Goal: Task Accomplishment & Management: Complete application form

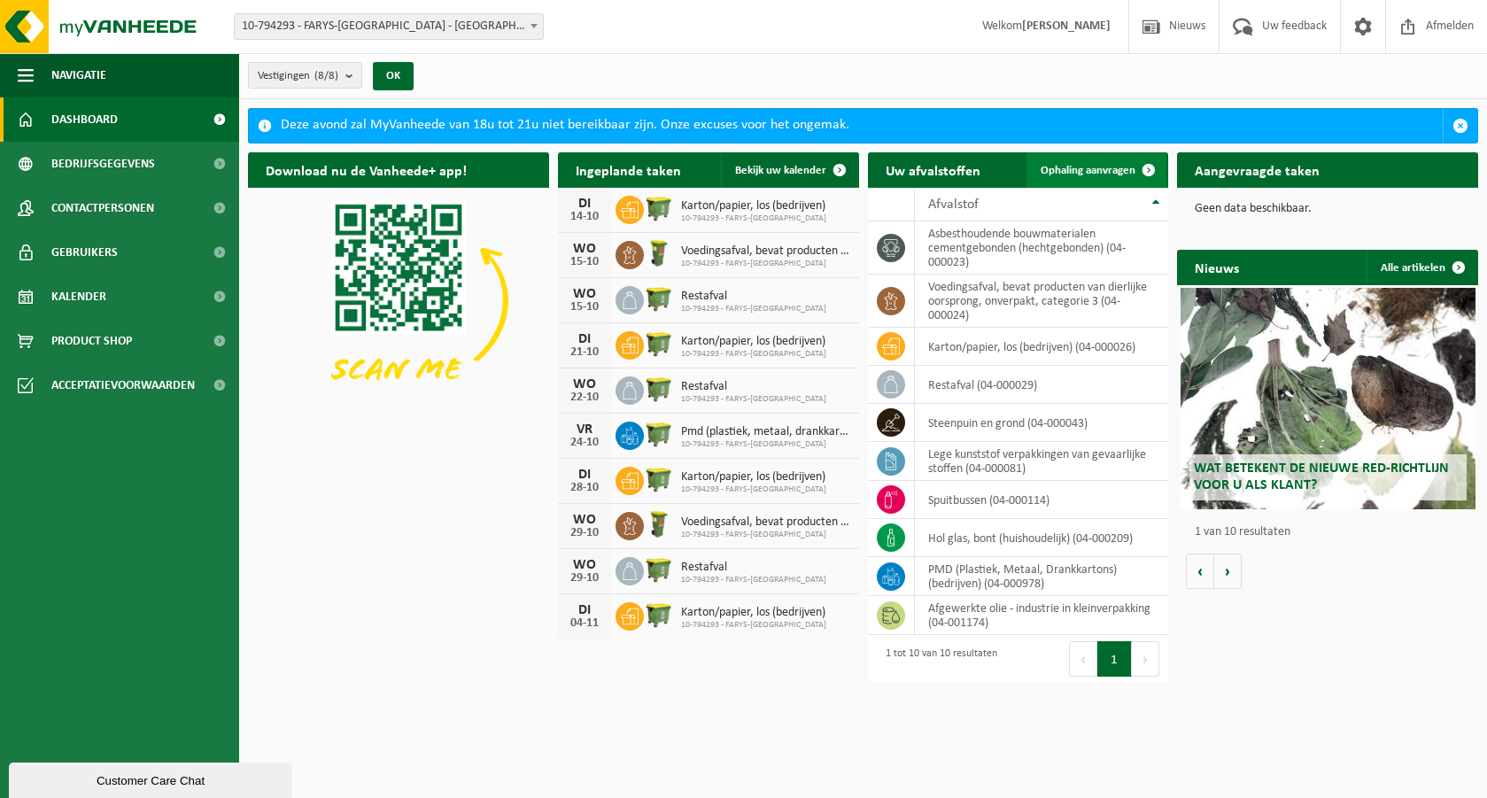
click at [1064, 173] on span "Ophaling aanvragen" at bounding box center [1088, 171] width 95 height 12
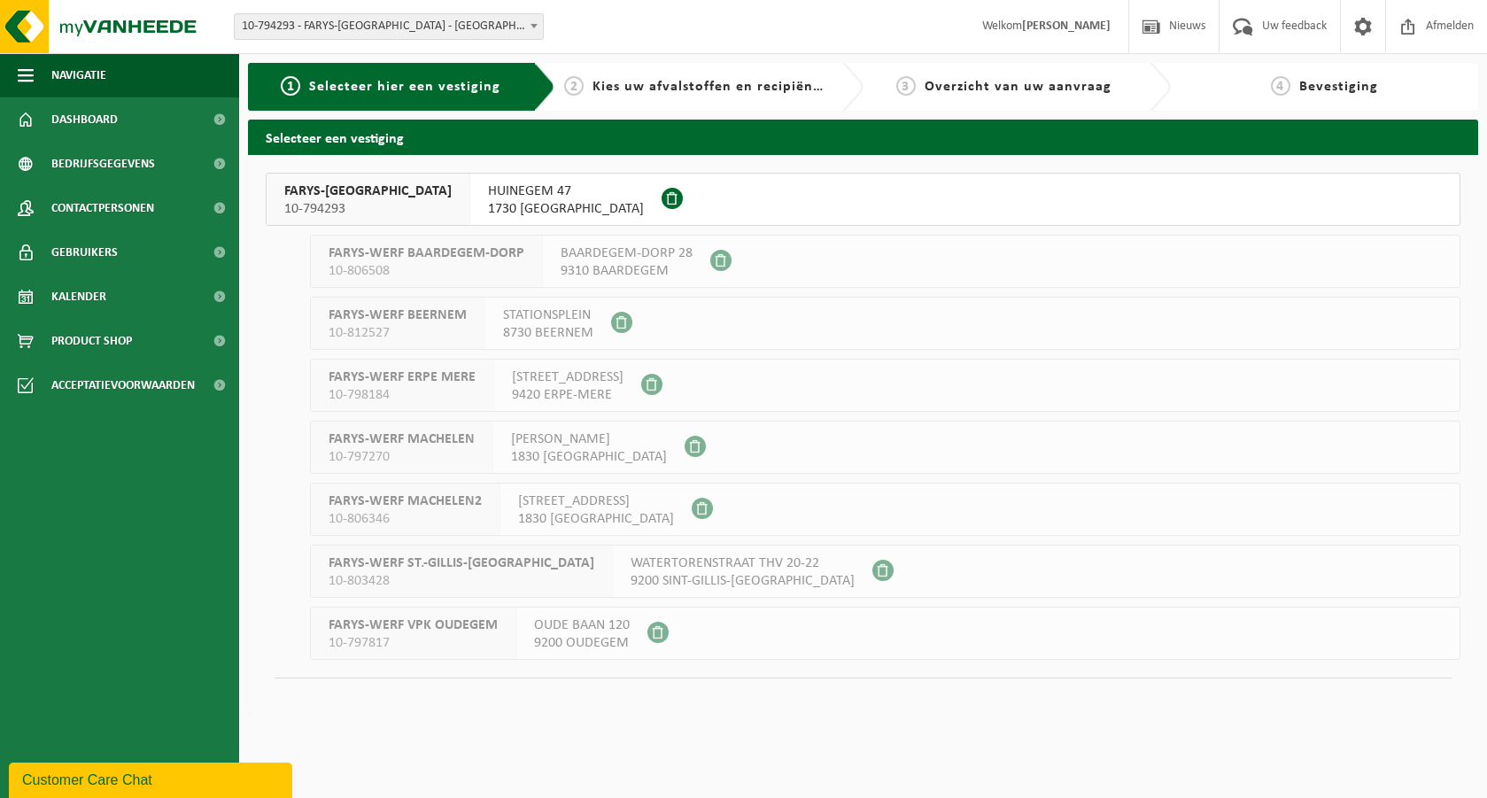
click at [305, 197] on span "FARYS-ASSE" at bounding box center [367, 191] width 167 height 18
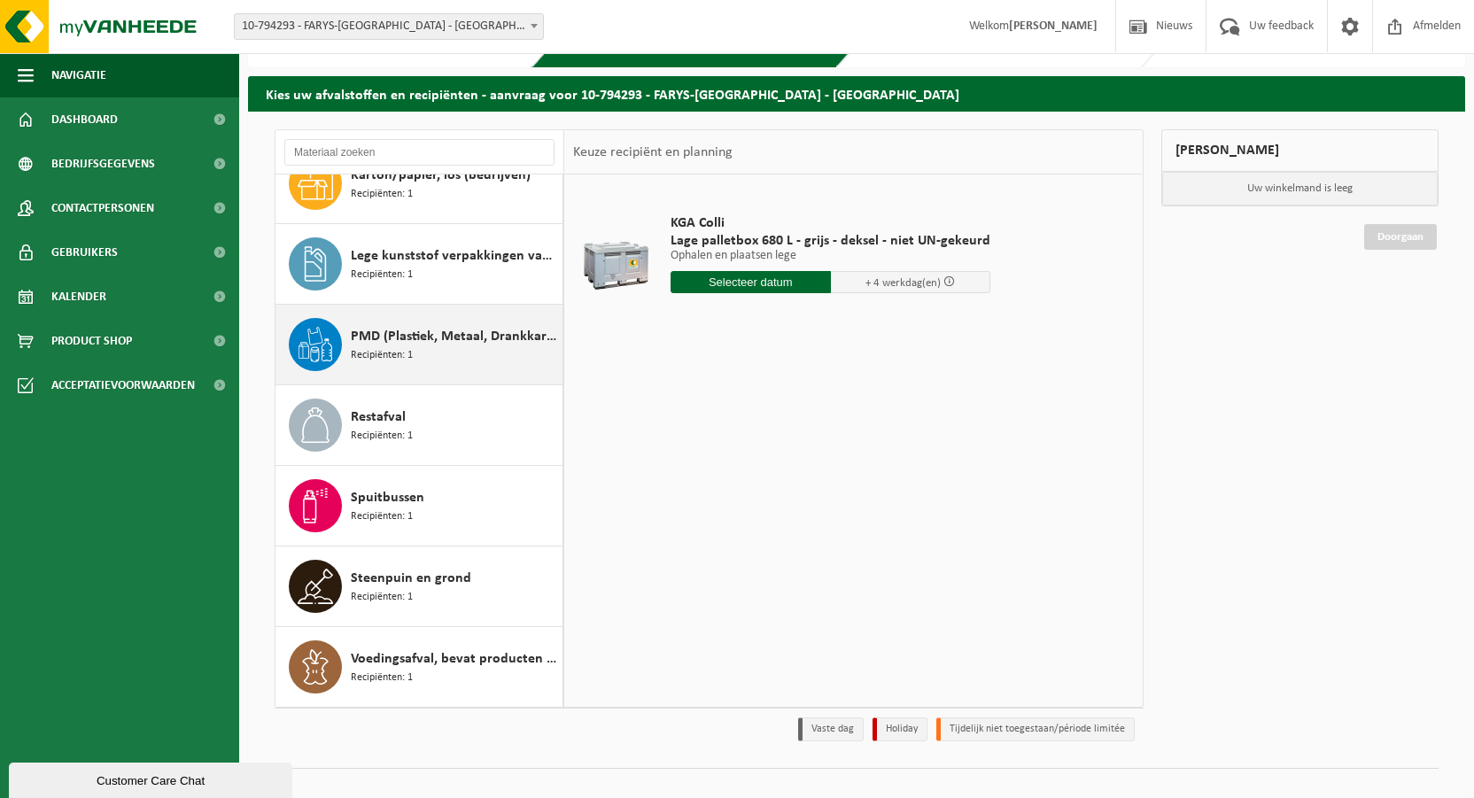
scroll to position [67, 0]
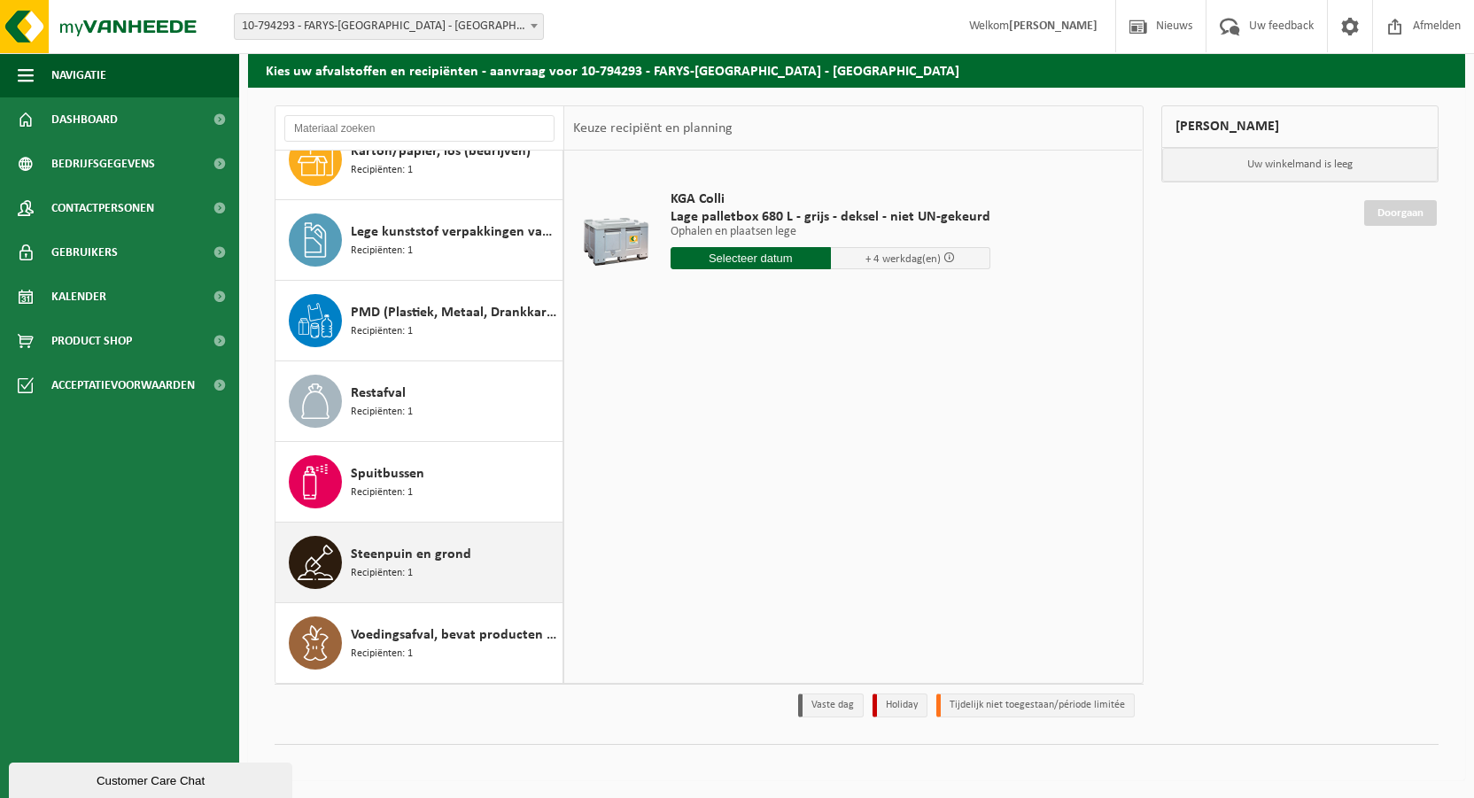
click at [324, 559] on icon at bounding box center [315, 562] width 35 height 35
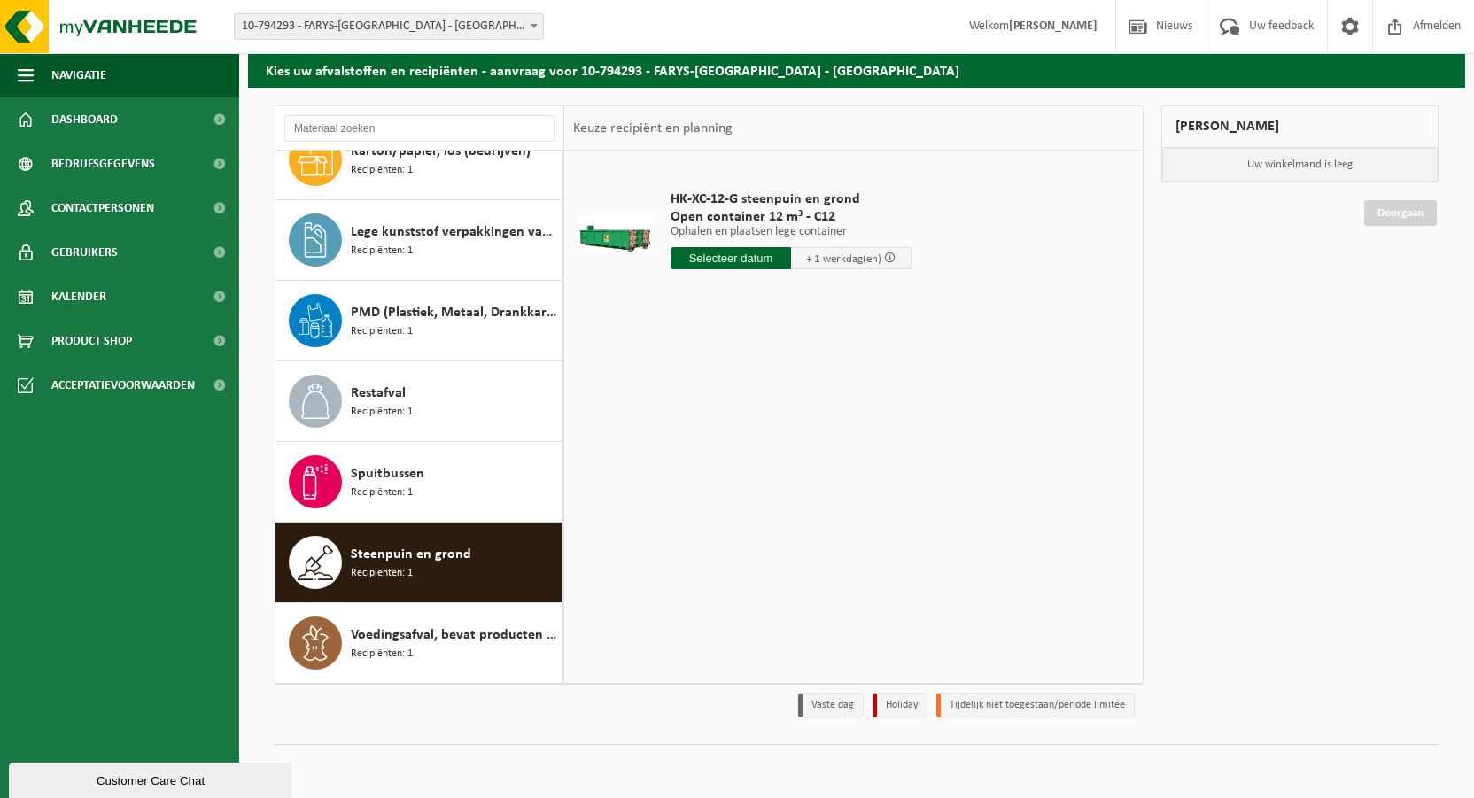
click at [772, 257] on input "text" at bounding box center [730, 258] width 120 height 22
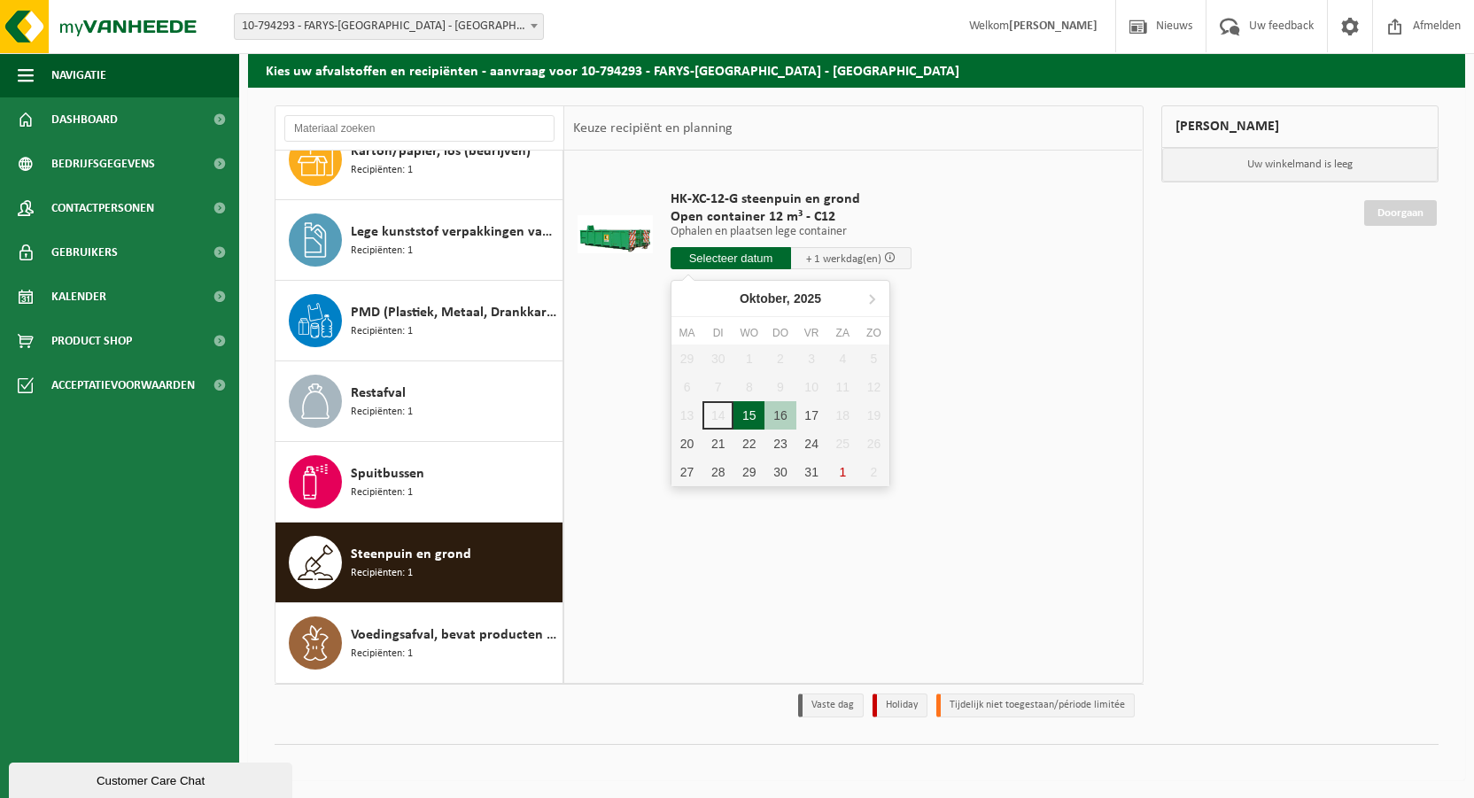
click at [744, 413] on div "15" at bounding box center [748, 415] width 31 height 28
type input "Van 2025-10-15"
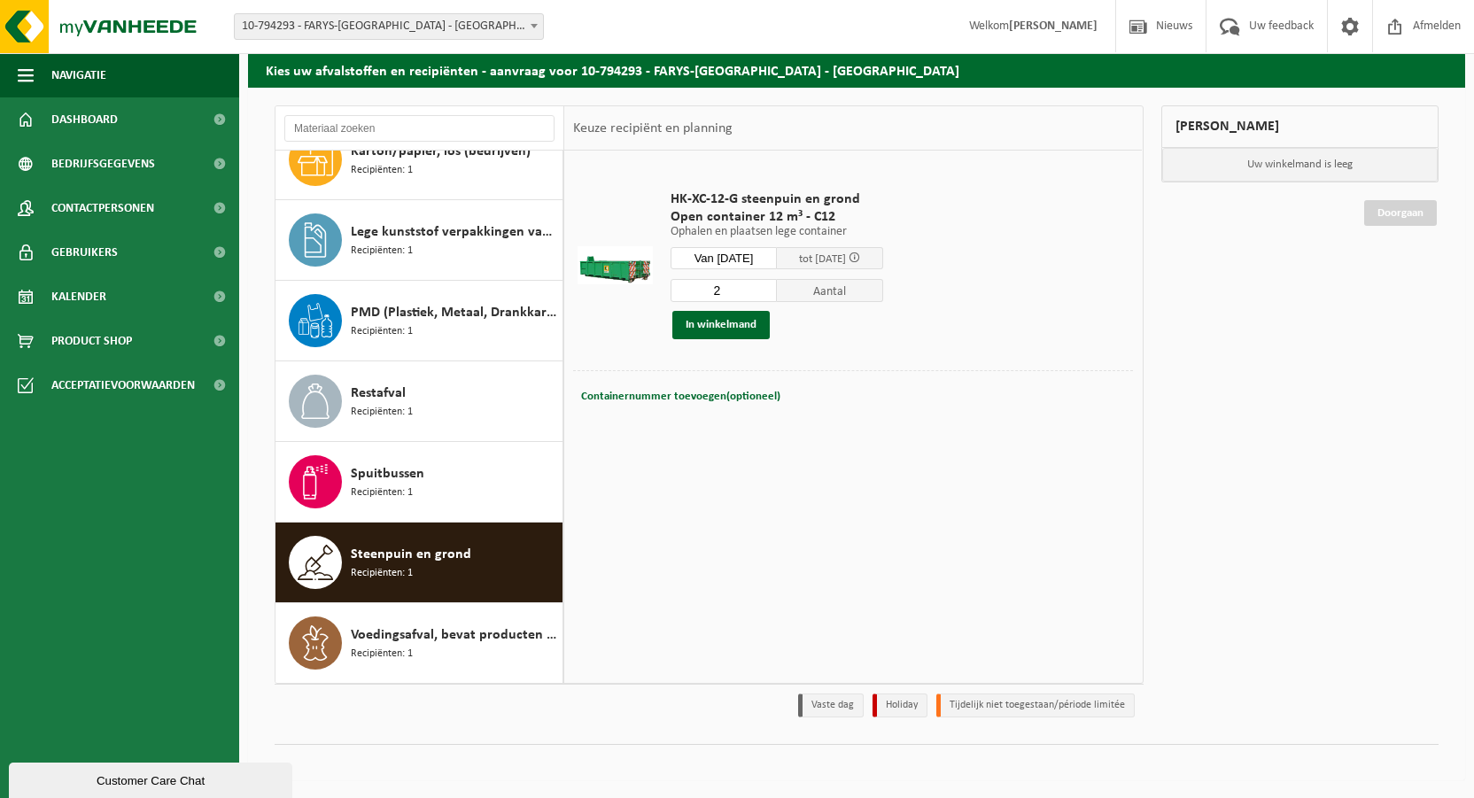
type input "2"
click at [777, 284] on input "2" at bounding box center [723, 290] width 106 height 23
click at [748, 318] on button "In winkelmand" at bounding box center [720, 325] width 97 height 28
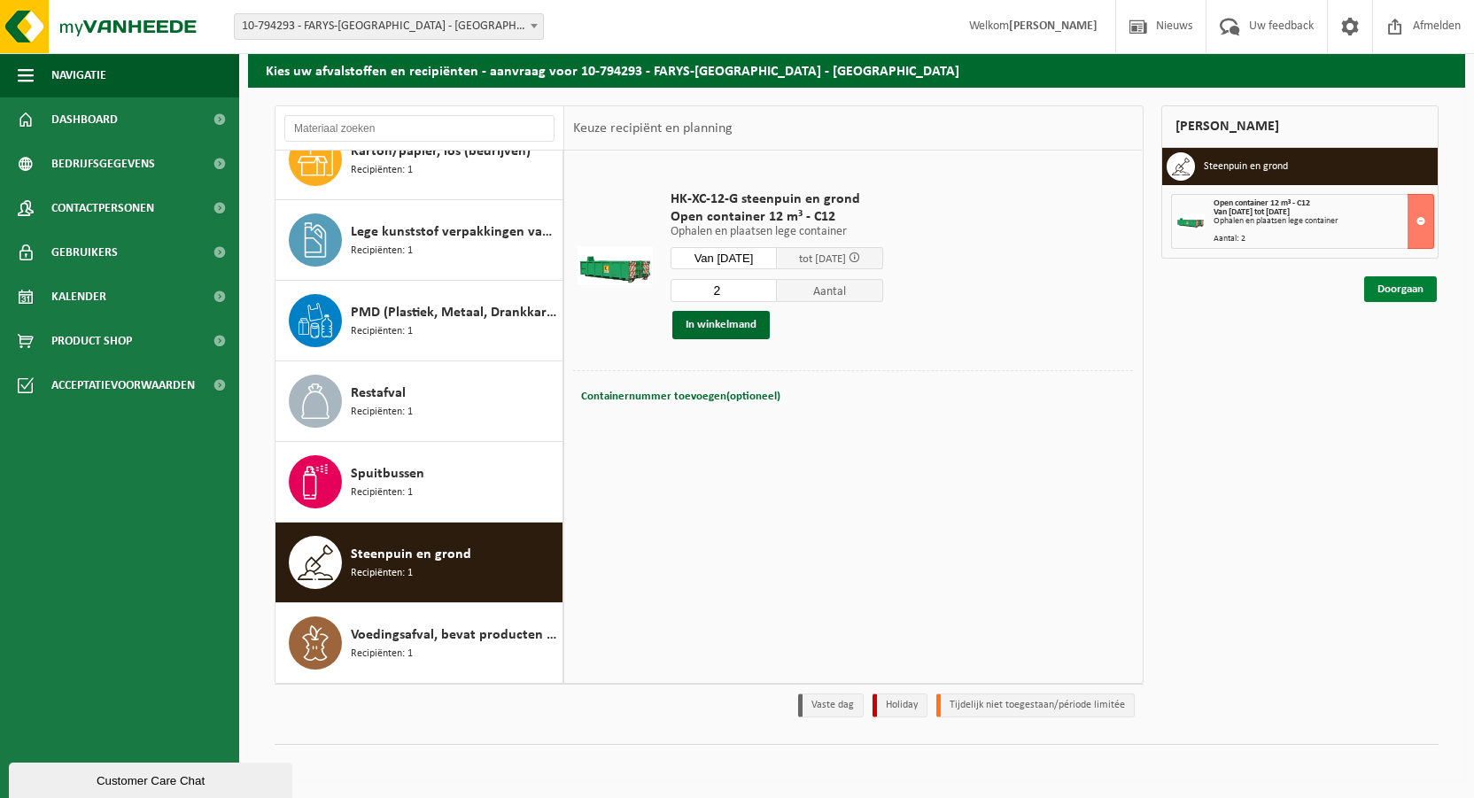
click at [1395, 288] on link "Doorgaan" at bounding box center [1400, 289] width 73 height 26
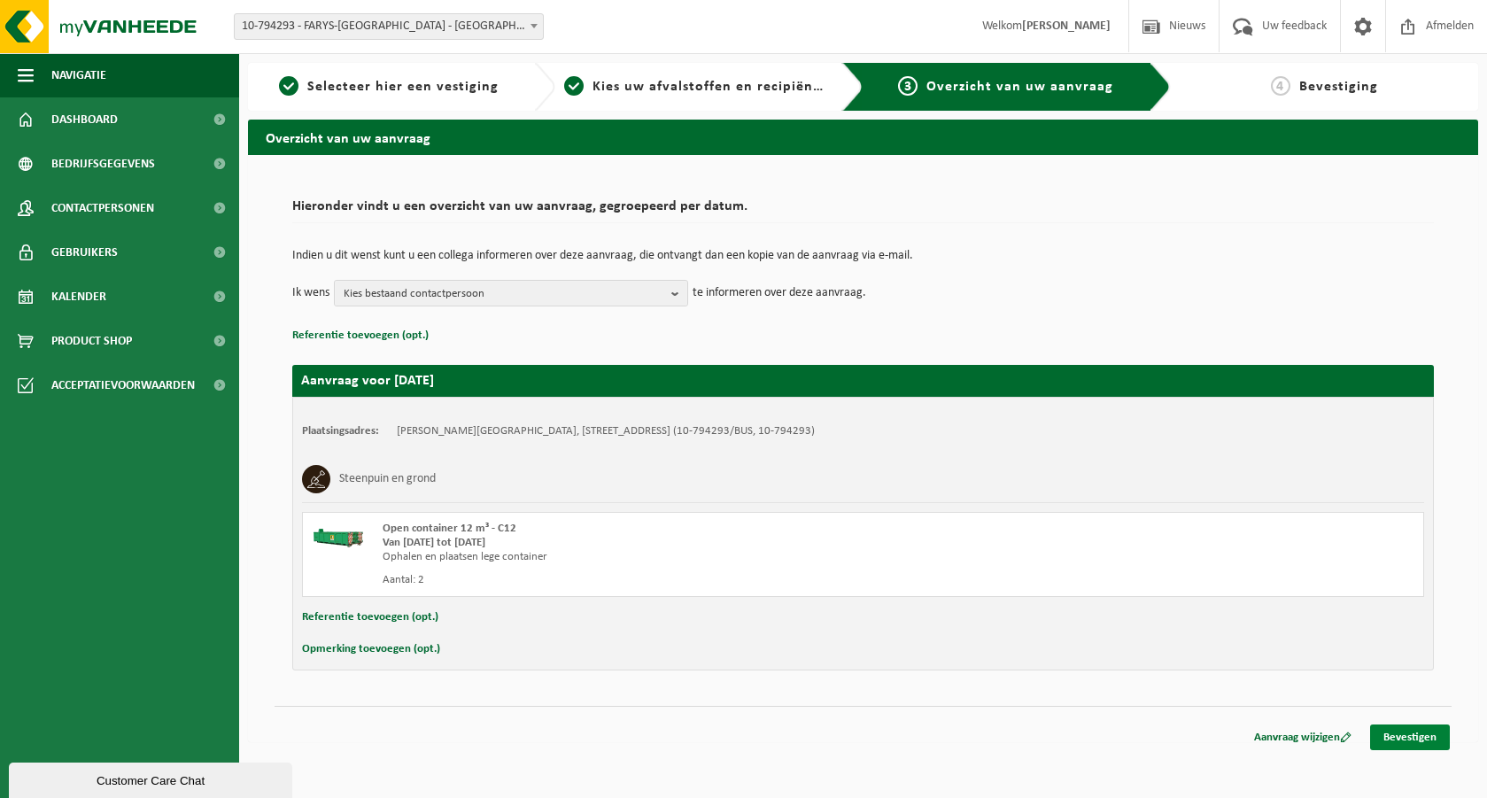
click at [1414, 737] on link "Bevestigen" at bounding box center [1410, 738] width 80 height 26
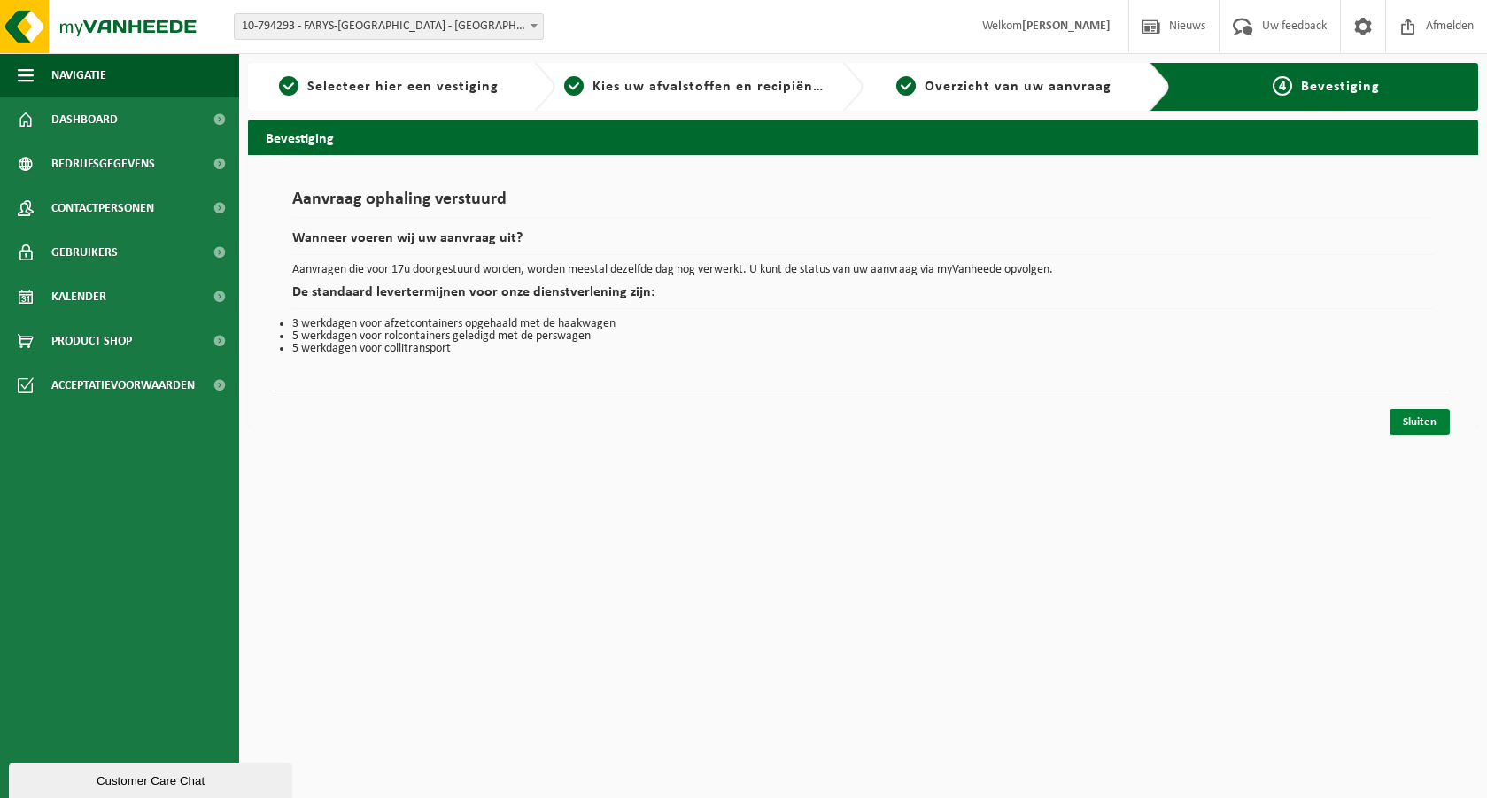
click at [1417, 421] on link "Sluiten" at bounding box center [1420, 422] width 60 height 26
